Goal: Find specific page/section: Find specific page/section

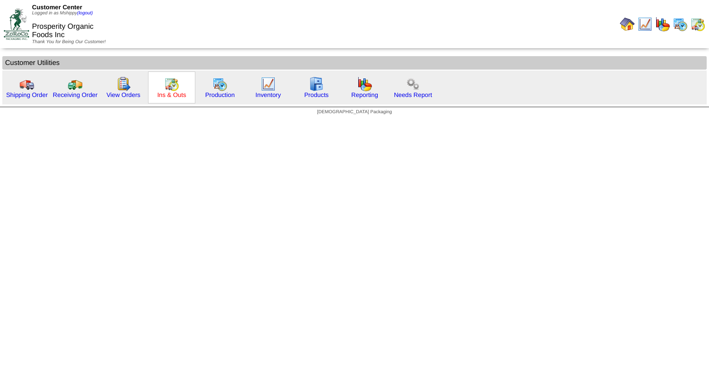
click at [176, 93] on link "Ins & Outs" at bounding box center [171, 94] width 29 height 7
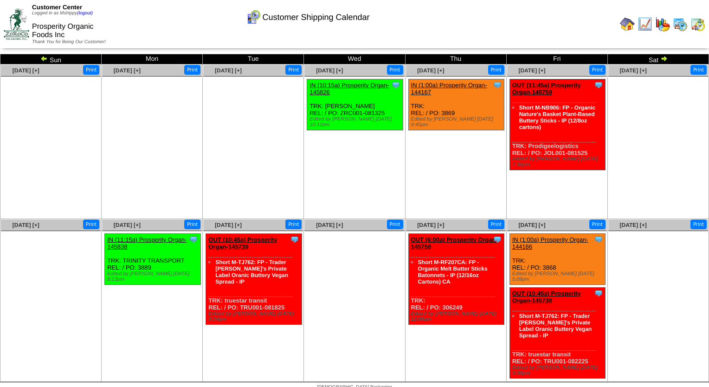
click at [332, 259] on ul at bounding box center [354, 300] width 100 height 139
click at [681, 28] on img at bounding box center [680, 24] width 15 height 15
